Goal: Navigation & Orientation: Find specific page/section

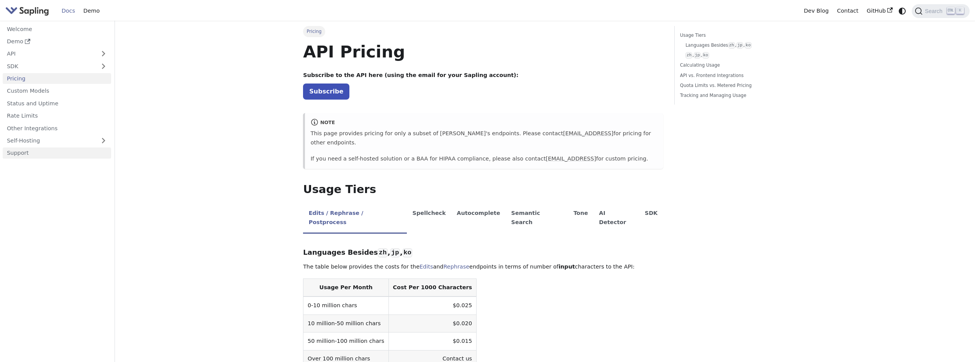
click at [21, 154] on link "Support" at bounding box center [57, 153] width 108 height 11
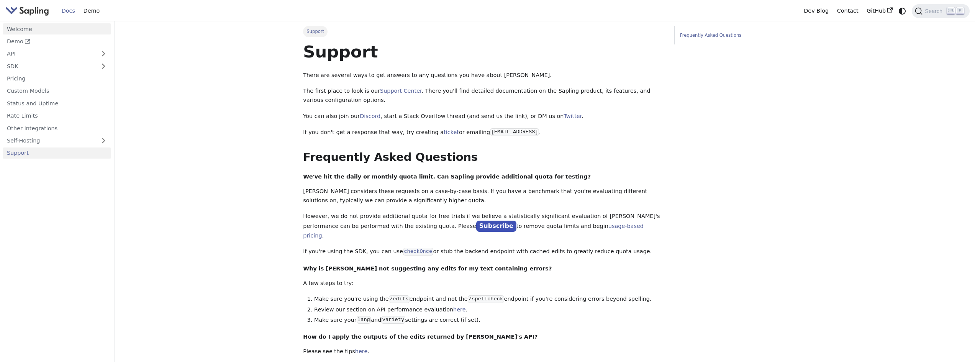
click at [13, 28] on link "Welcome" at bounding box center [57, 28] width 108 height 11
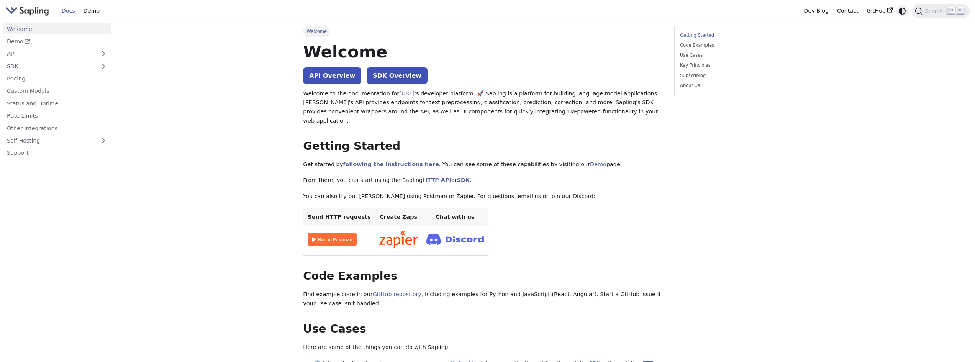
click at [902, 10] on icon "Switch between dark and light mode (currently system mode)" at bounding box center [902, 11] width 7 height 7
click at [902, 10] on icon "Switch between dark and light mode (currently light mode)" at bounding box center [902, 11] width 9 height 9
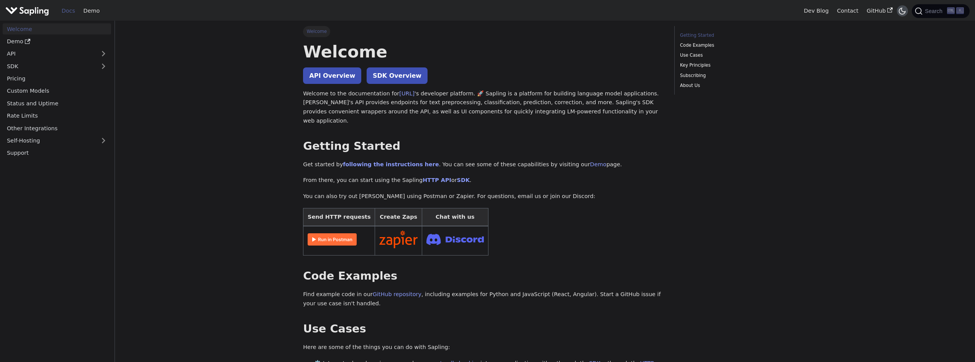
click at [901, 11] on icon "Switch between dark and light mode (currently dark mode)" at bounding box center [902, 11] width 9 height 9
